Goal: Information Seeking & Learning: Understand process/instructions

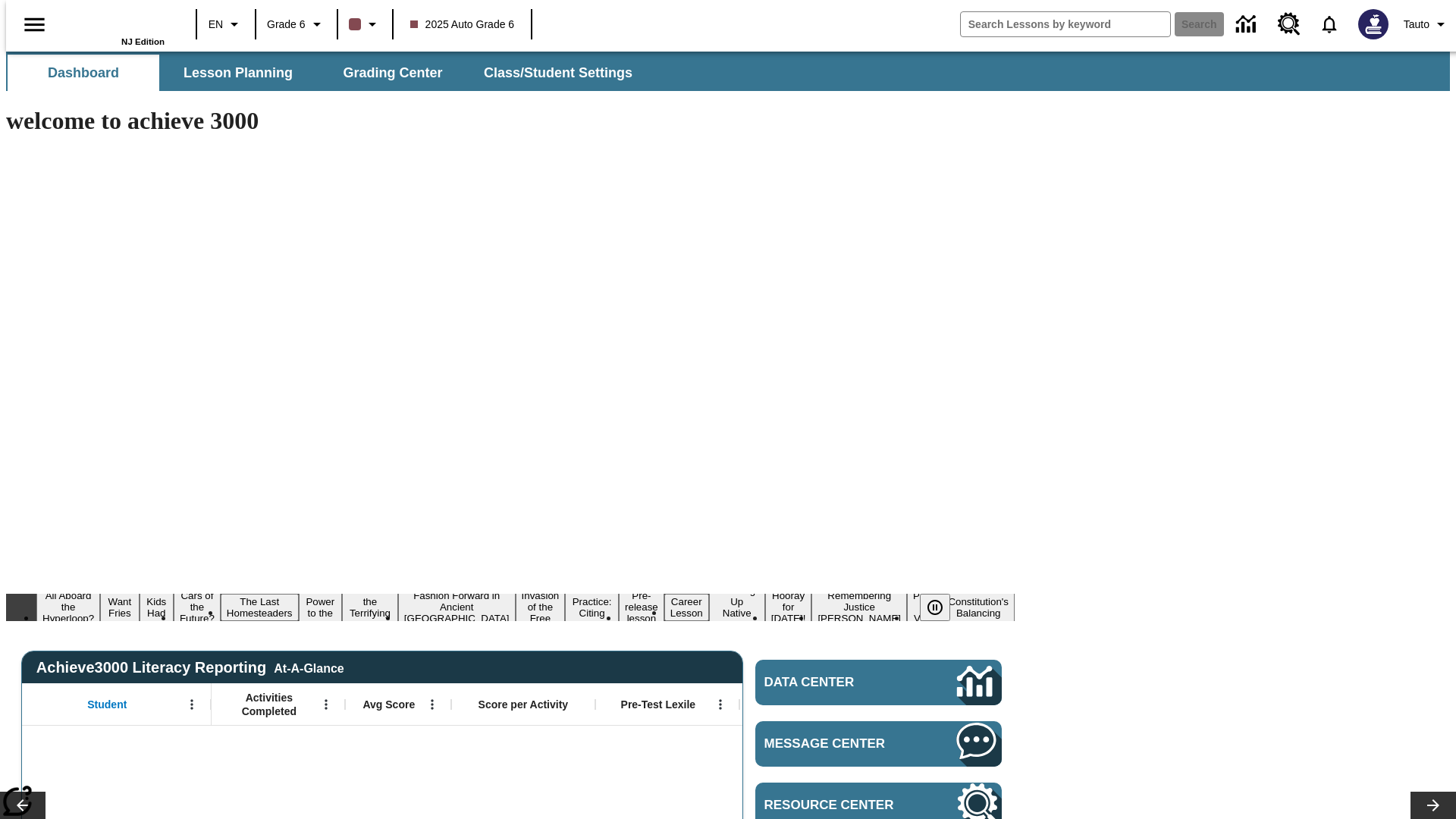
type input "-1"
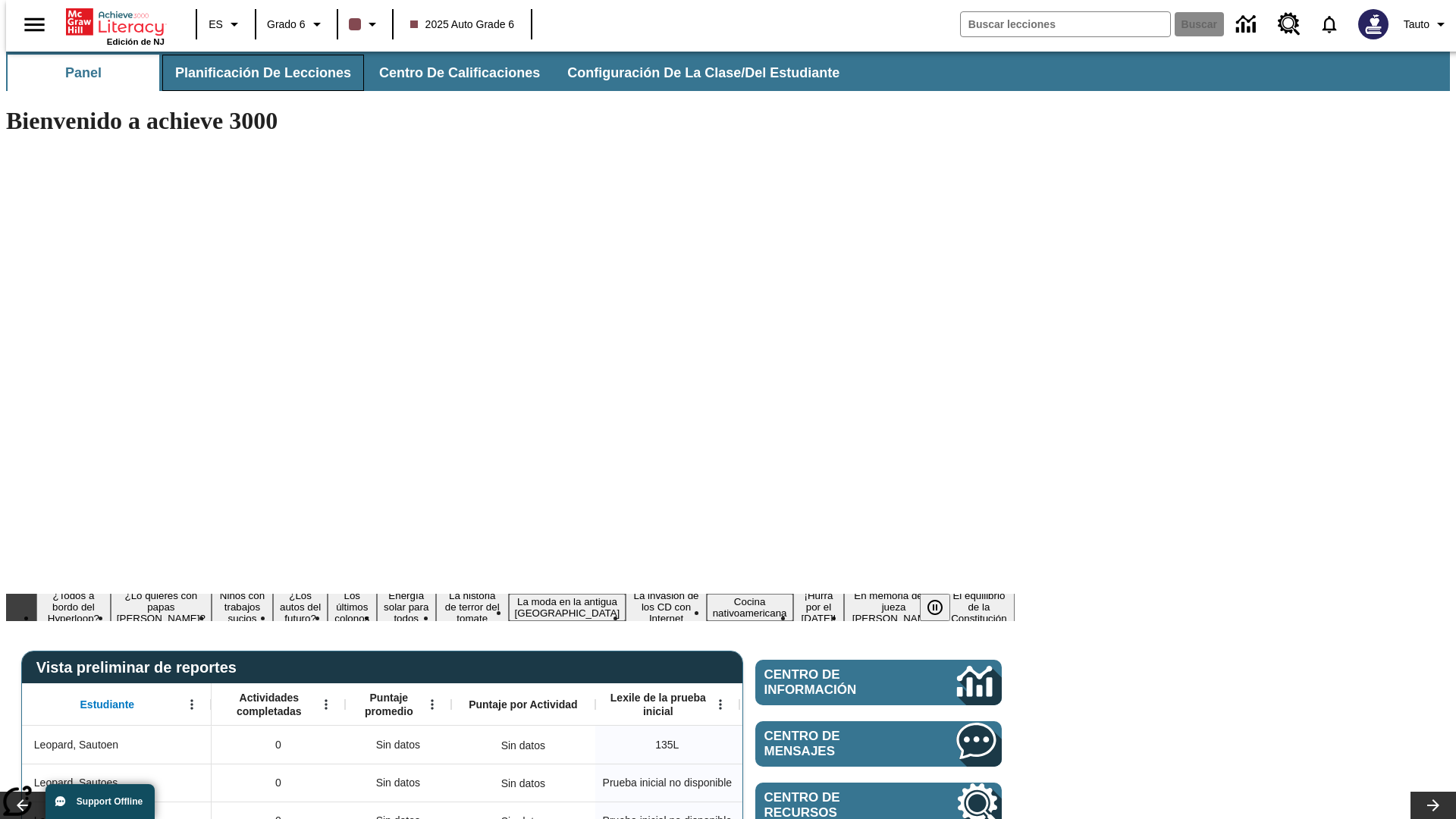
click at [254, 73] on span "Planificación de lecciones" at bounding box center [263, 73] width 176 height 18
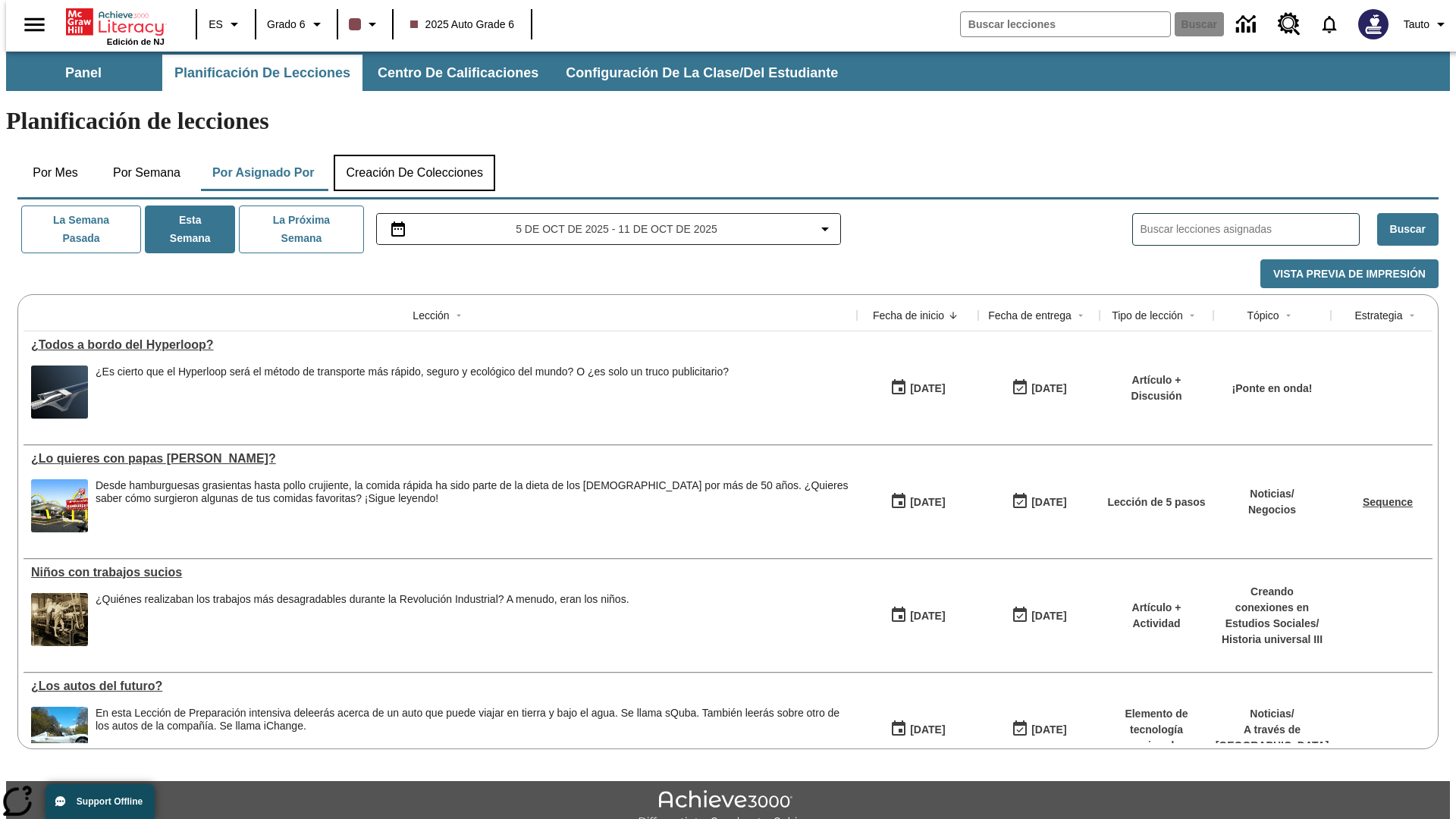
click at [410, 155] on button "Creación de colecciones" at bounding box center [414, 173] width 161 height 36
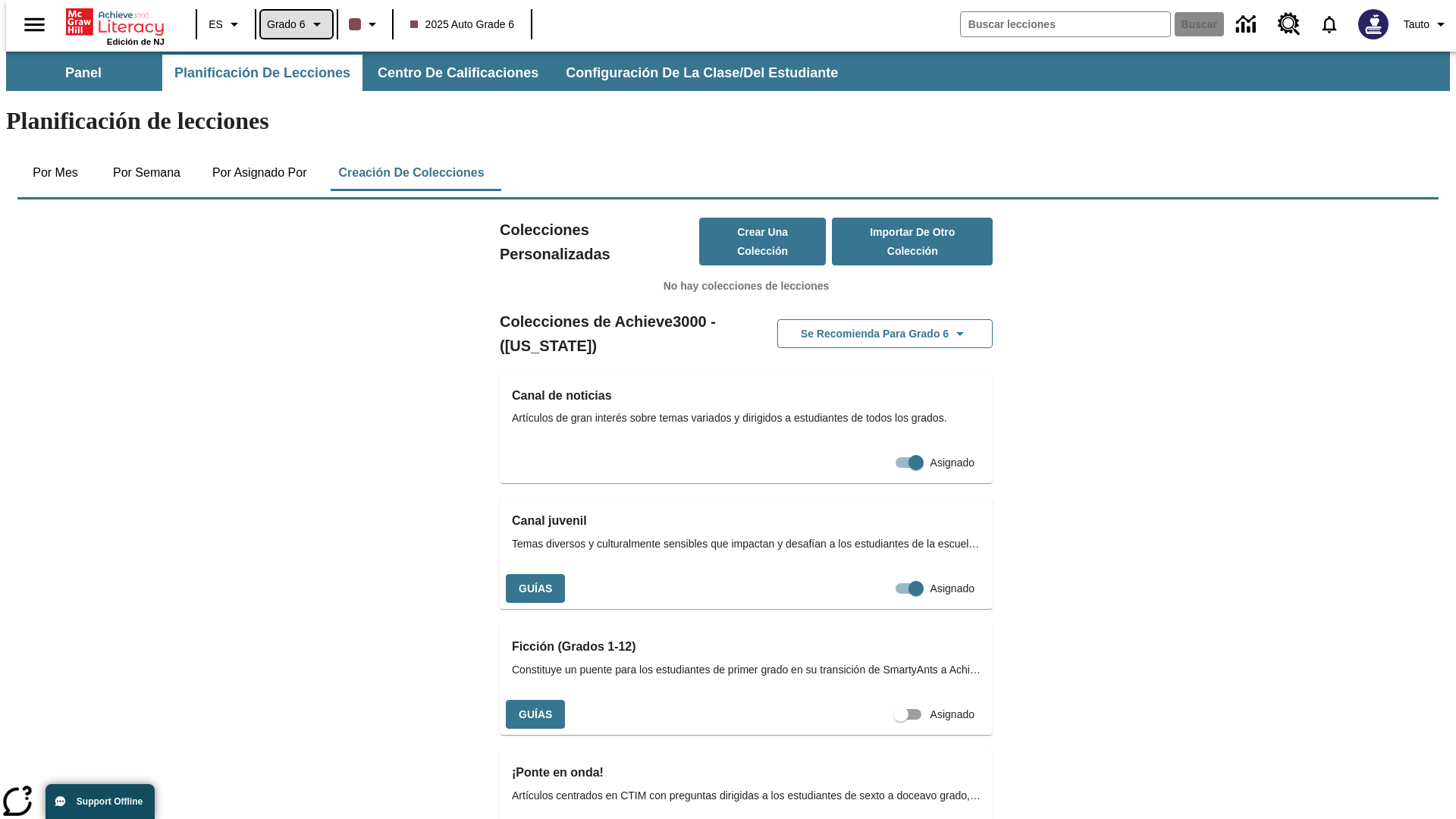
click at [291, 25] on span "Grado 6" at bounding box center [286, 25] width 39 height 16
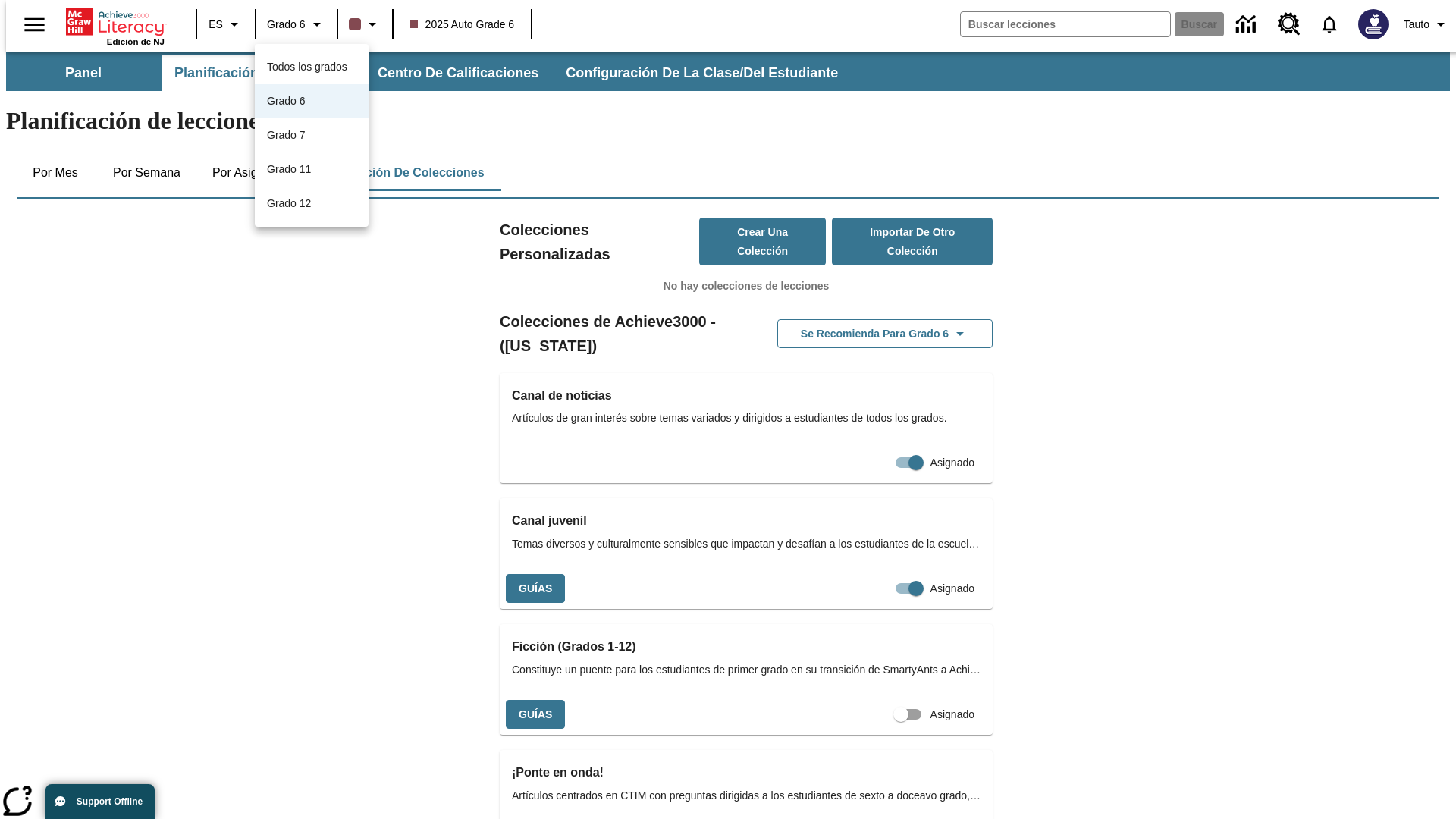
click at [312, 67] on span "Todos los grados" at bounding box center [307, 67] width 80 height 12
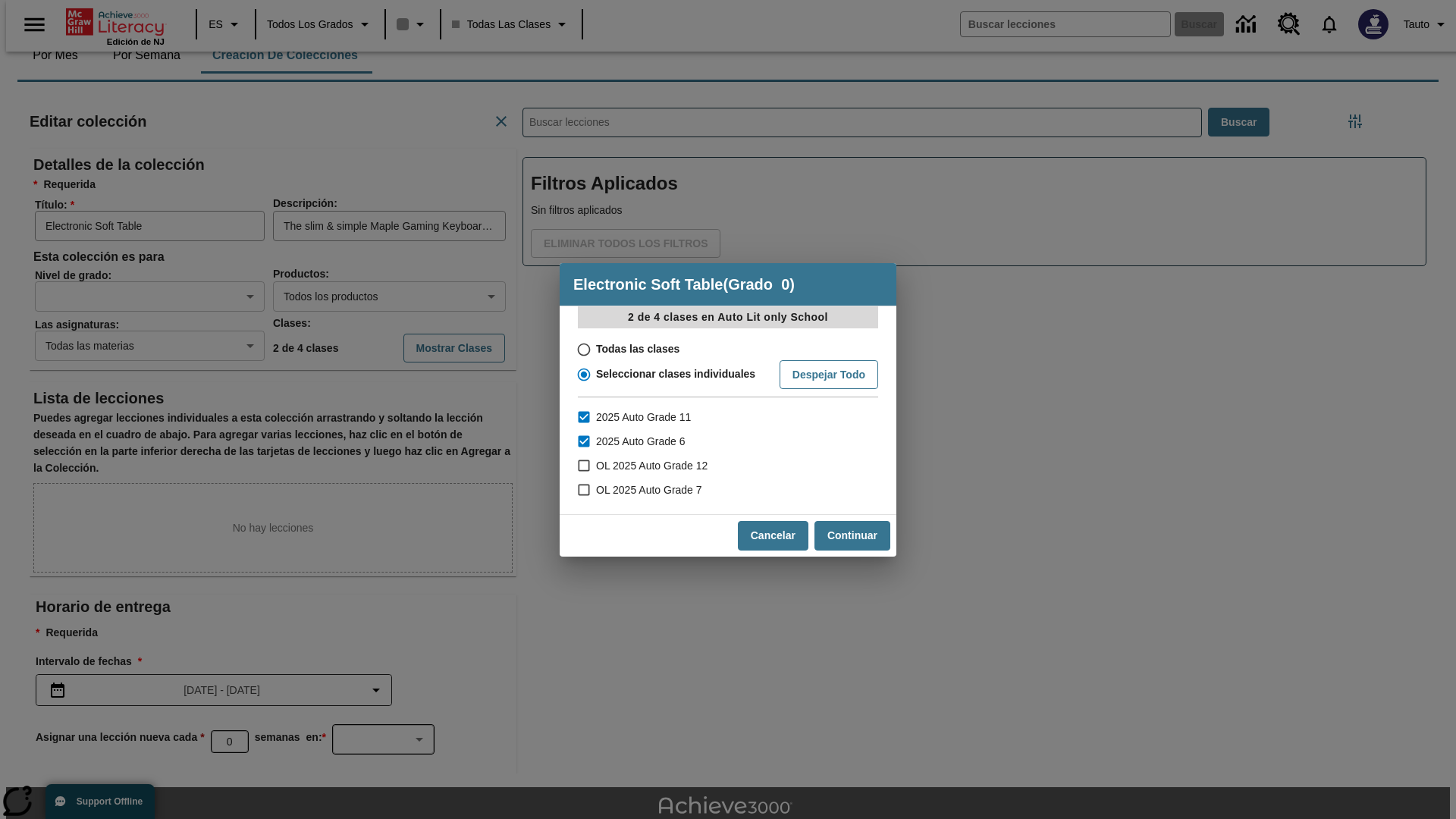
scroll to position [1, 1]
